Goal: Obtain resource: Download file/media

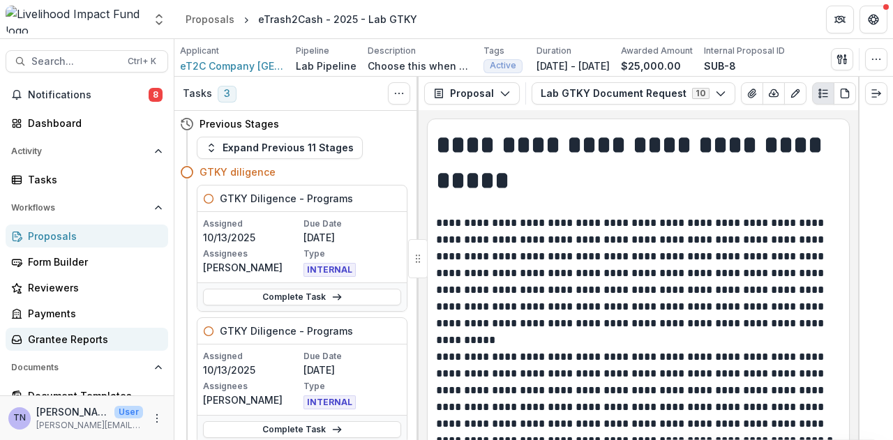
scroll to position [28, 0]
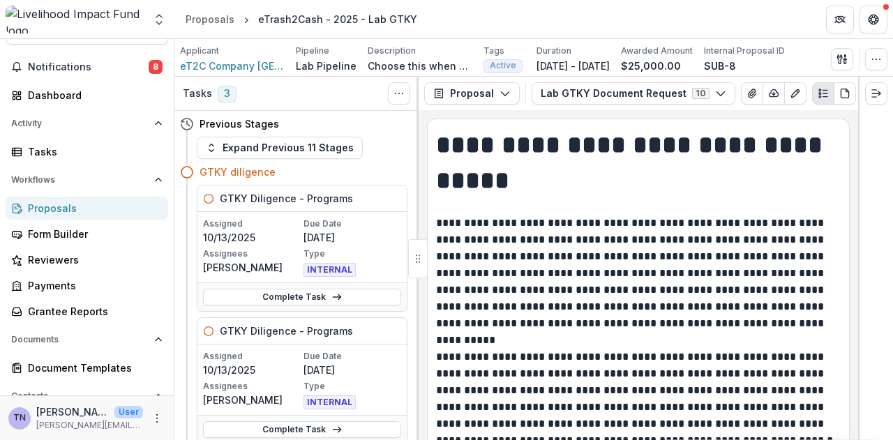
click at [136, 206] on div "Proposals" at bounding box center [92, 208] width 129 height 15
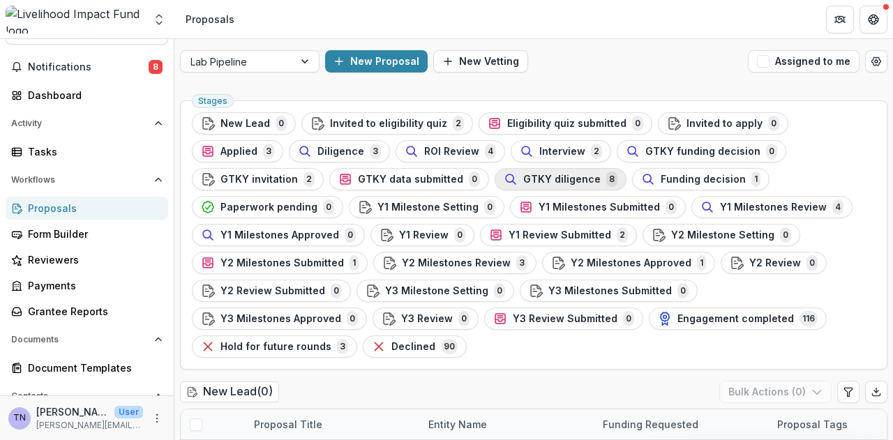
click at [524, 176] on span "GTKY diligence" at bounding box center [562, 180] width 77 height 12
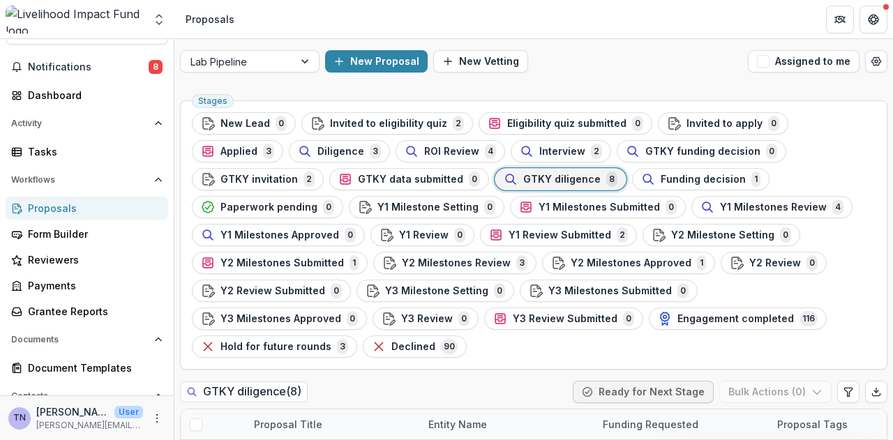
drag, startPoint x: 889, startPoint y: 196, endPoint x: 893, endPoint y: 284, distance: 88.1
click at [893, 284] on div "Lab Pipeline New Proposal New Vetting Assigned to me Stages New Lead 0 Invited …" at bounding box center [534, 239] width 719 height 401
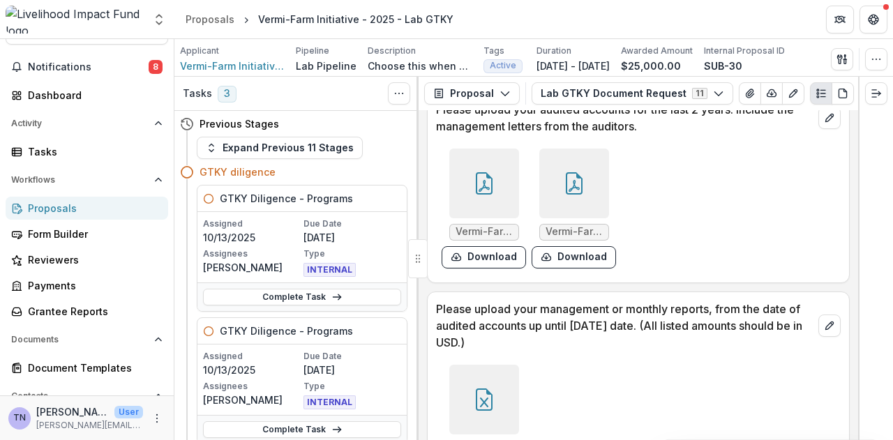
scroll to position [513, 0]
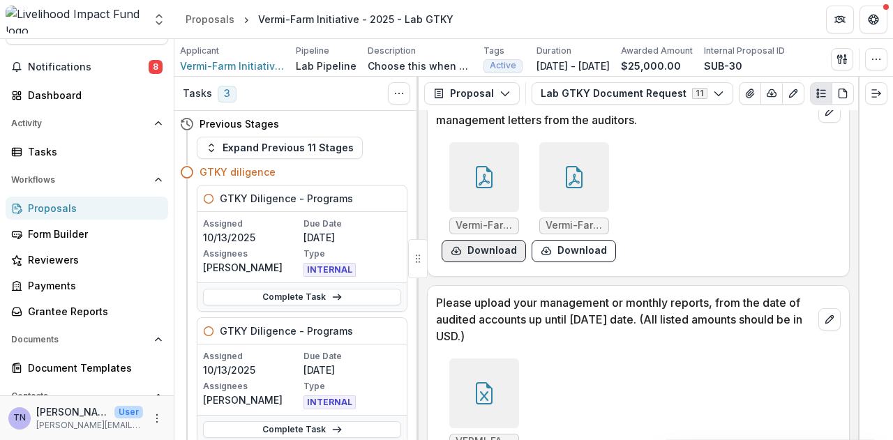
click at [500, 255] on button "Download" at bounding box center [484, 251] width 84 height 22
click at [581, 255] on button "Download" at bounding box center [574, 251] width 84 height 22
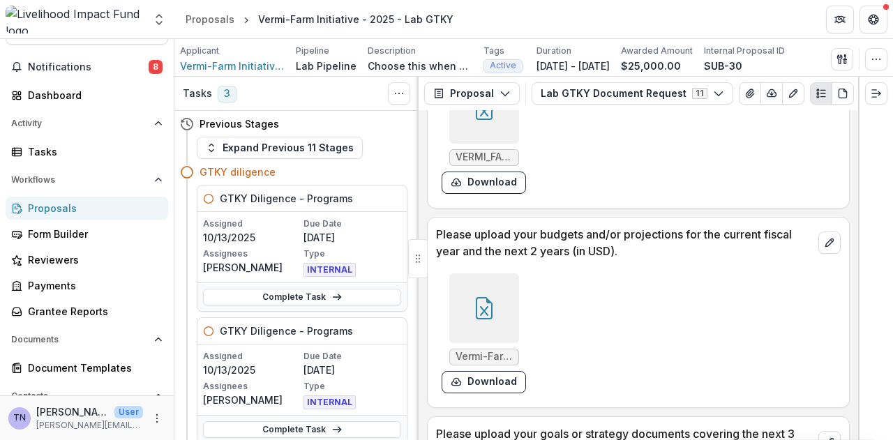
scroll to position [817, 0]
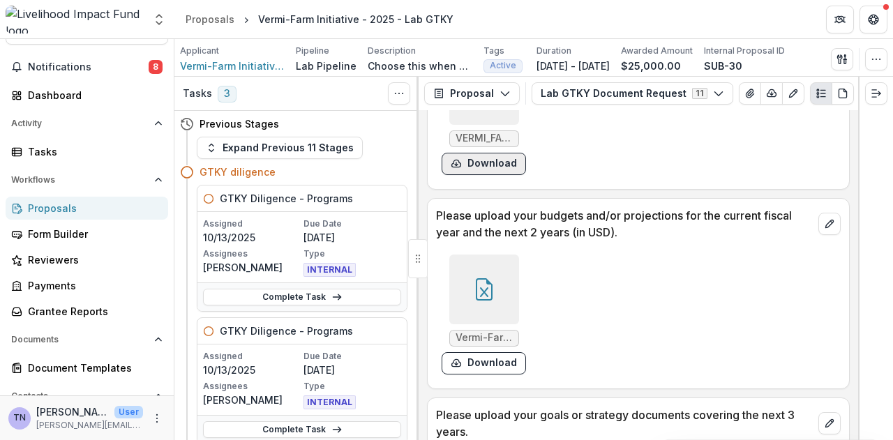
click at [488, 169] on button "Download" at bounding box center [484, 164] width 84 height 22
click at [493, 366] on button "Download" at bounding box center [484, 364] width 84 height 22
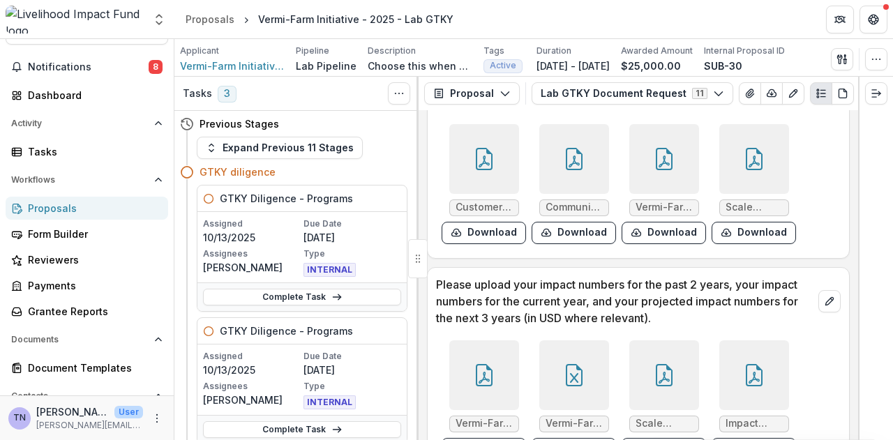
scroll to position [1153, 0]
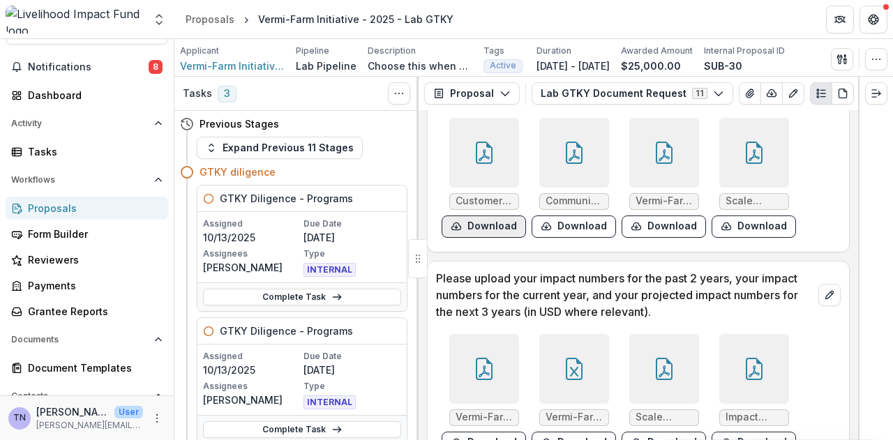
click at [493, 232] on button "Download" at bounding box center [484, 227] width 84 height 22
click at [590, 226] on button "Download" at bounding box center [574, 227] width 84 height 22
click at [669, 227] on button "Download" at bounding box center [664, 227] width 84 height 22
click at [742, 229] on button "Download" at bounding box center [754, 227] width 84 height 22
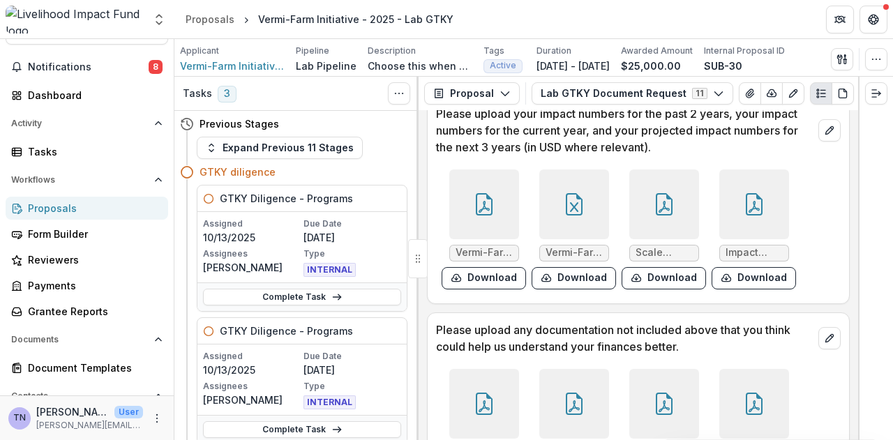
scroll to position [1330, 0]
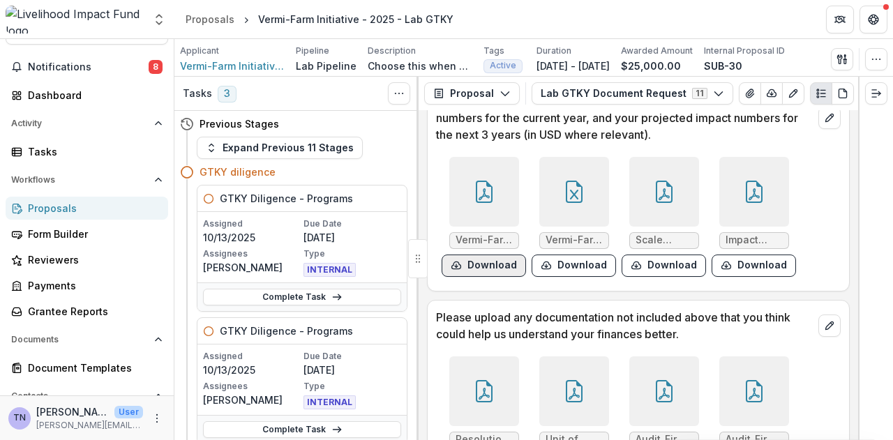
click at [476, 271] on button "Download" at bounding box center [484, 266] width 84 height 22
click at [568, 271] on button "Download" at bounding box center [574, 266] width 84 height 22
click at [658, 267] on button "Download" at bounding box center [664, 266] width 84 height 22
click at [739, 265] on button "Download" at bounding box center [754, 266] width 84 height 22
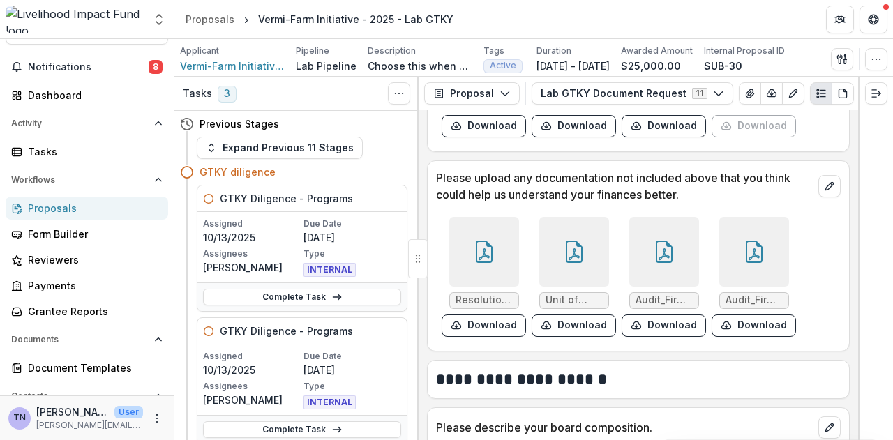
scroll to position [1501, 0]
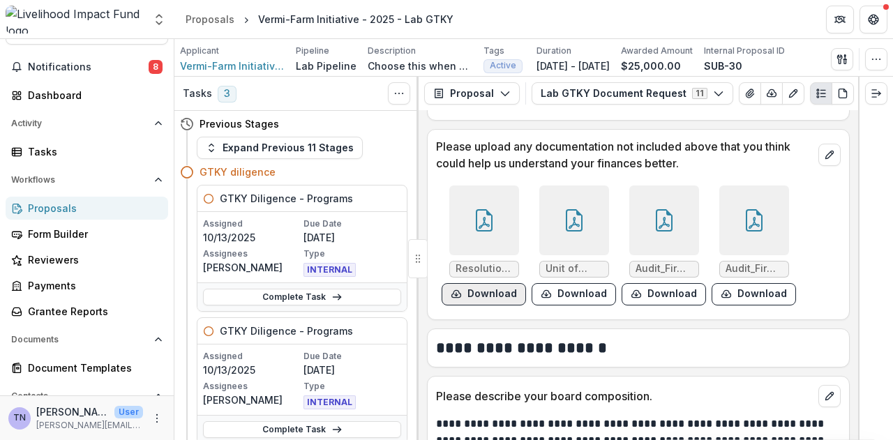
click at [487, 297] on button "Download" at bounding box center [484, 294] width 84 height 22
click at [582, 293] on button "Download" at bounding box center [574, 294] width 84 height 22
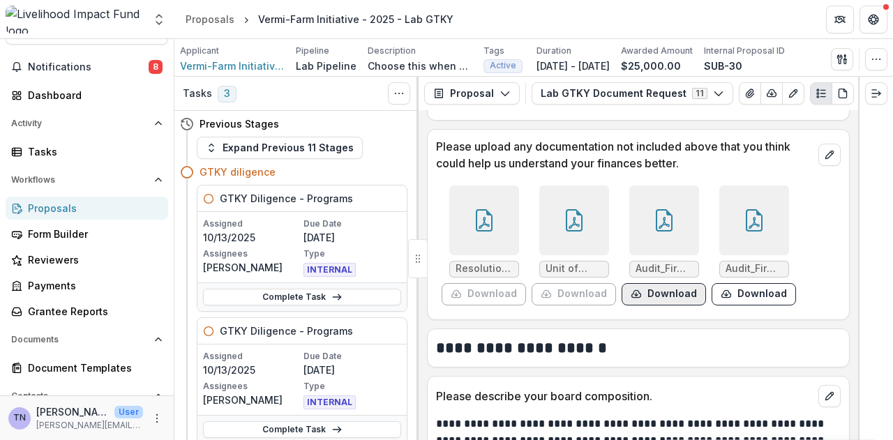
click at [672, 293] on button "Download" at bounding box center [664, 294] width 84 height 22
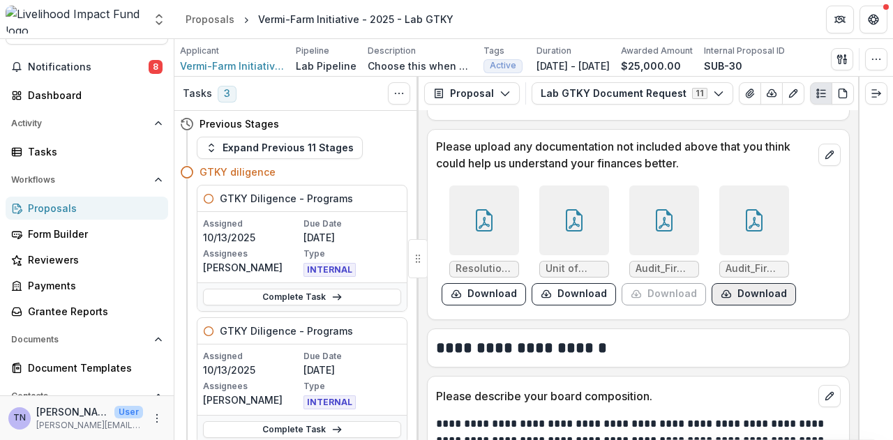
click at [751, 293] on button "Download" at bounding box center [754, 294] width 84 height 22
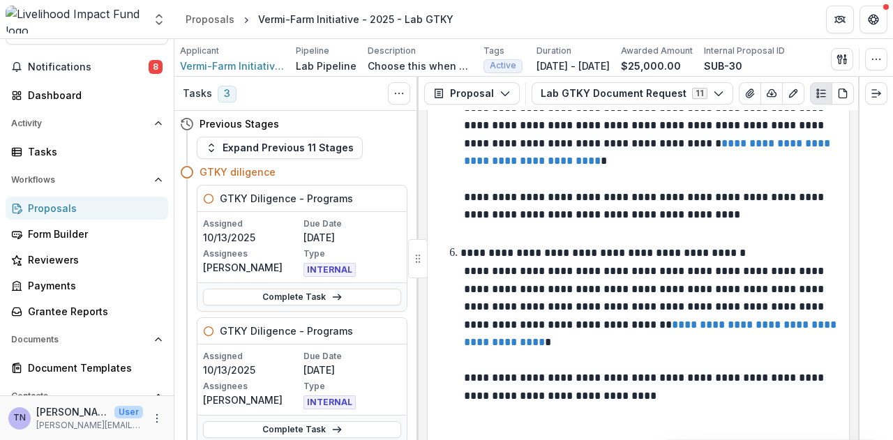
scroll to position [3358, 0]
